Goal: Task Accomplishment & Management: Manage account settings

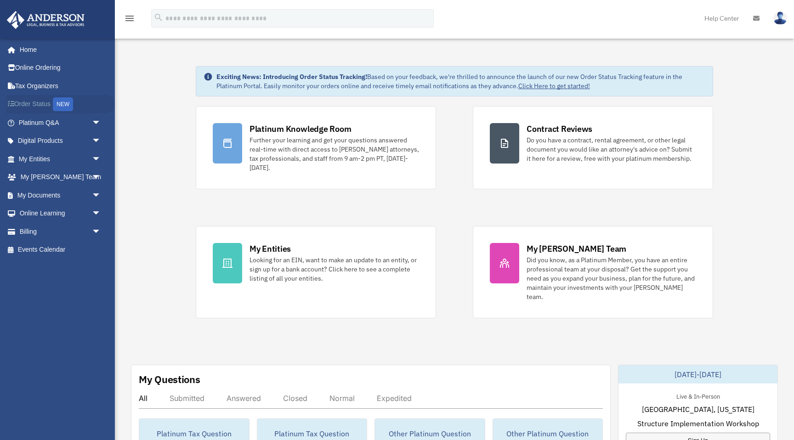
click at [40, 106] on link "Order Status NEW" at bounding box center [60, 104] width 108 height 19
click at [96, 194] on span "arrow_drop_down" at bounding box center [101, 195] width 18 height 19
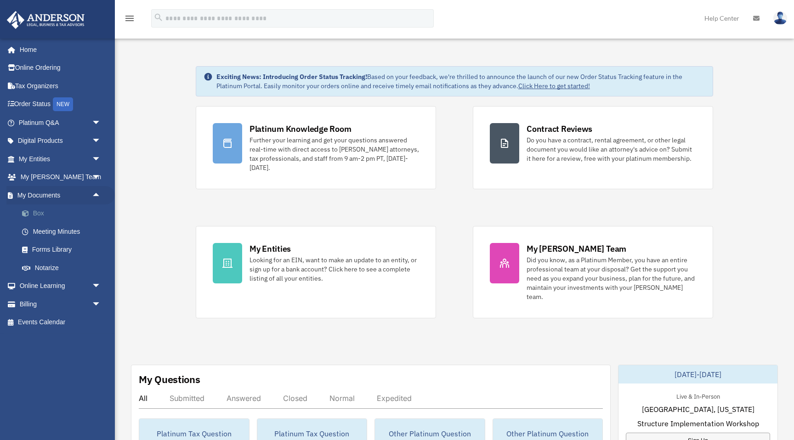
click at [35, 214] on link "Box" at bounding box center [64, 213] width 102 height 18
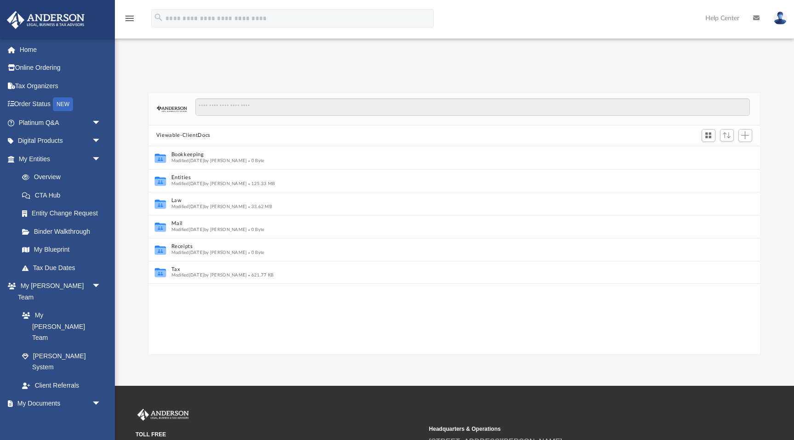
scroll to position [0, 0]
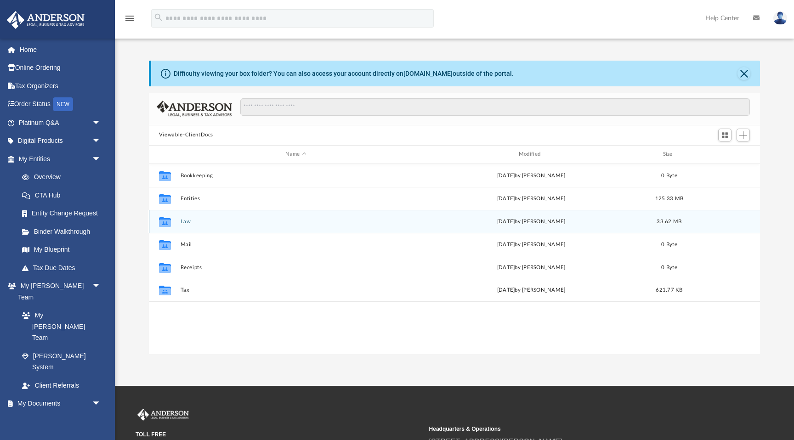
click at [187, 225] on div "Collaborated Folder Law yesterday by Jasmine Grayson 33.62 MB" at bounding box center [454, 221] width 611 height 23
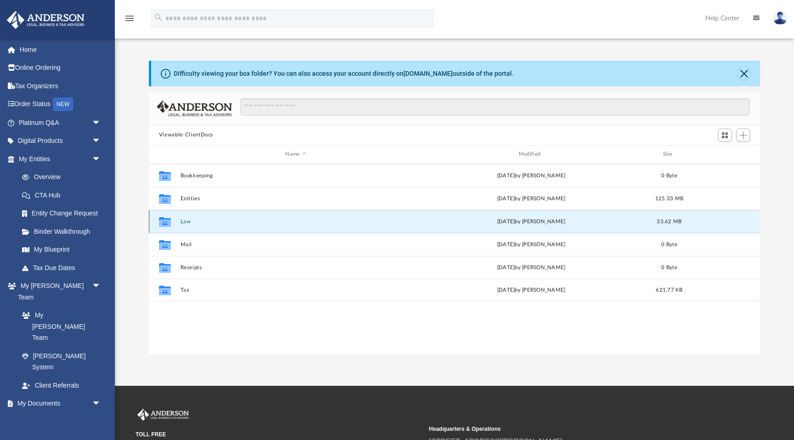
click at [187, 219] on button "Law" at bounding box center [295, 222] width 231 height 6
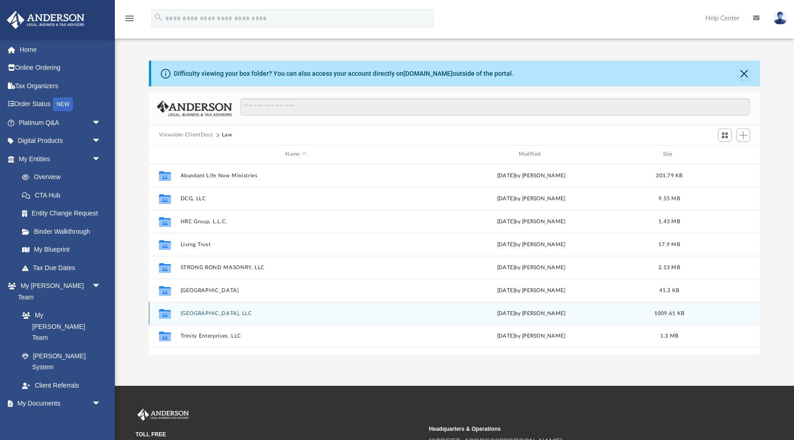
click at [202, 314] on button "Timber Rock Building, LLC" at bounding box center [295, 314] width 231 height 6
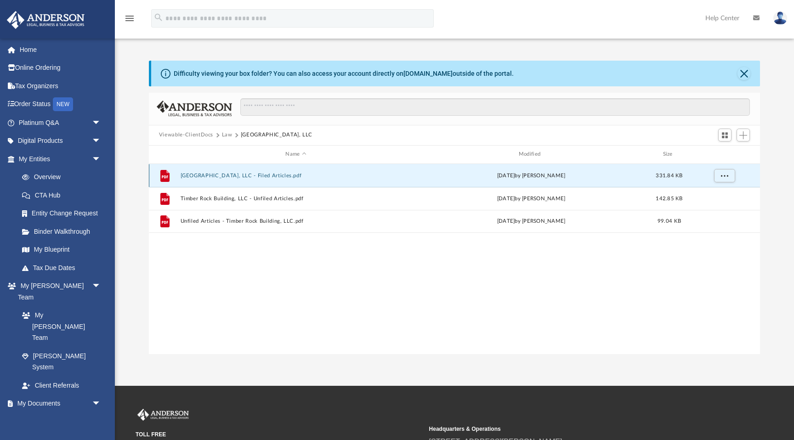
click at [224, 176] on button "Timber Rock Building, LLC - Filed Articles.pdf" at bounding box center [295, 176] width 231 height 6
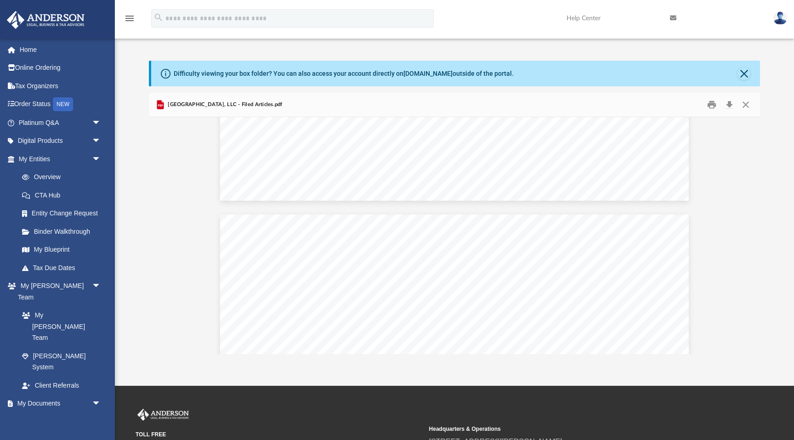
scroll to position [536, 0]
click at [747, 70] on button "Close" at bounding box center [743, 73] width 13 height 13
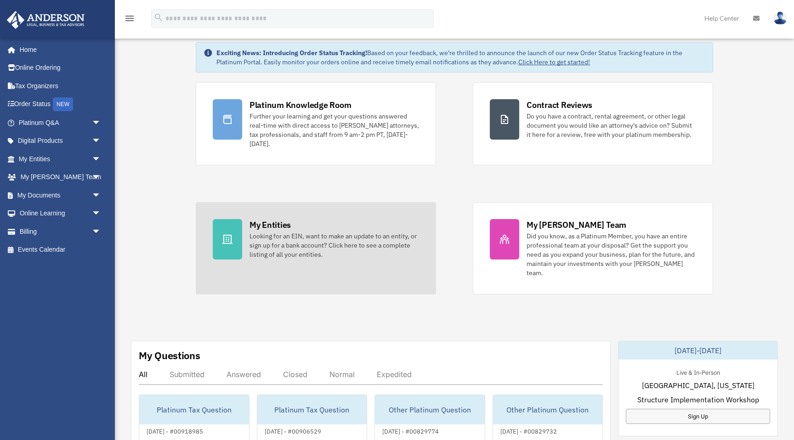
scroll to position [24, 0]
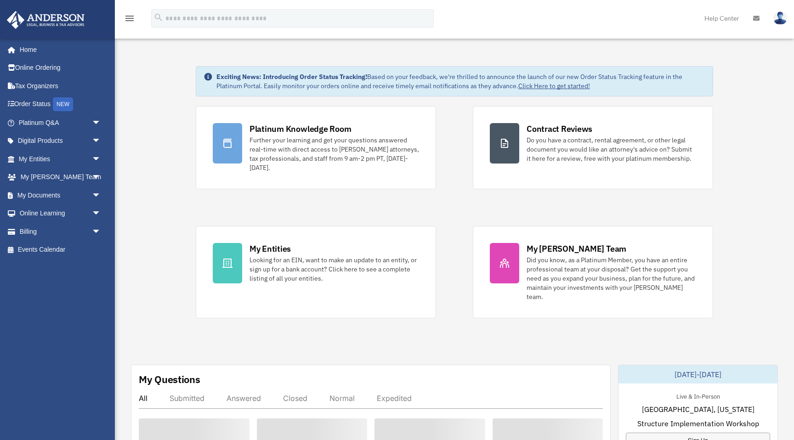
scroll to position [24, 0]
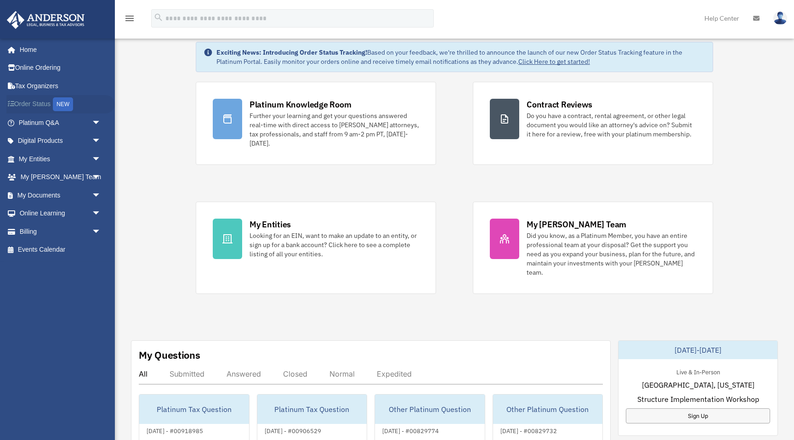
click at [39, 108] on link "Order Status NEW" at bounding box center [60, 104] width 108 height 19
